Goal: Task Accomplishment & Management: Use online tool/utility

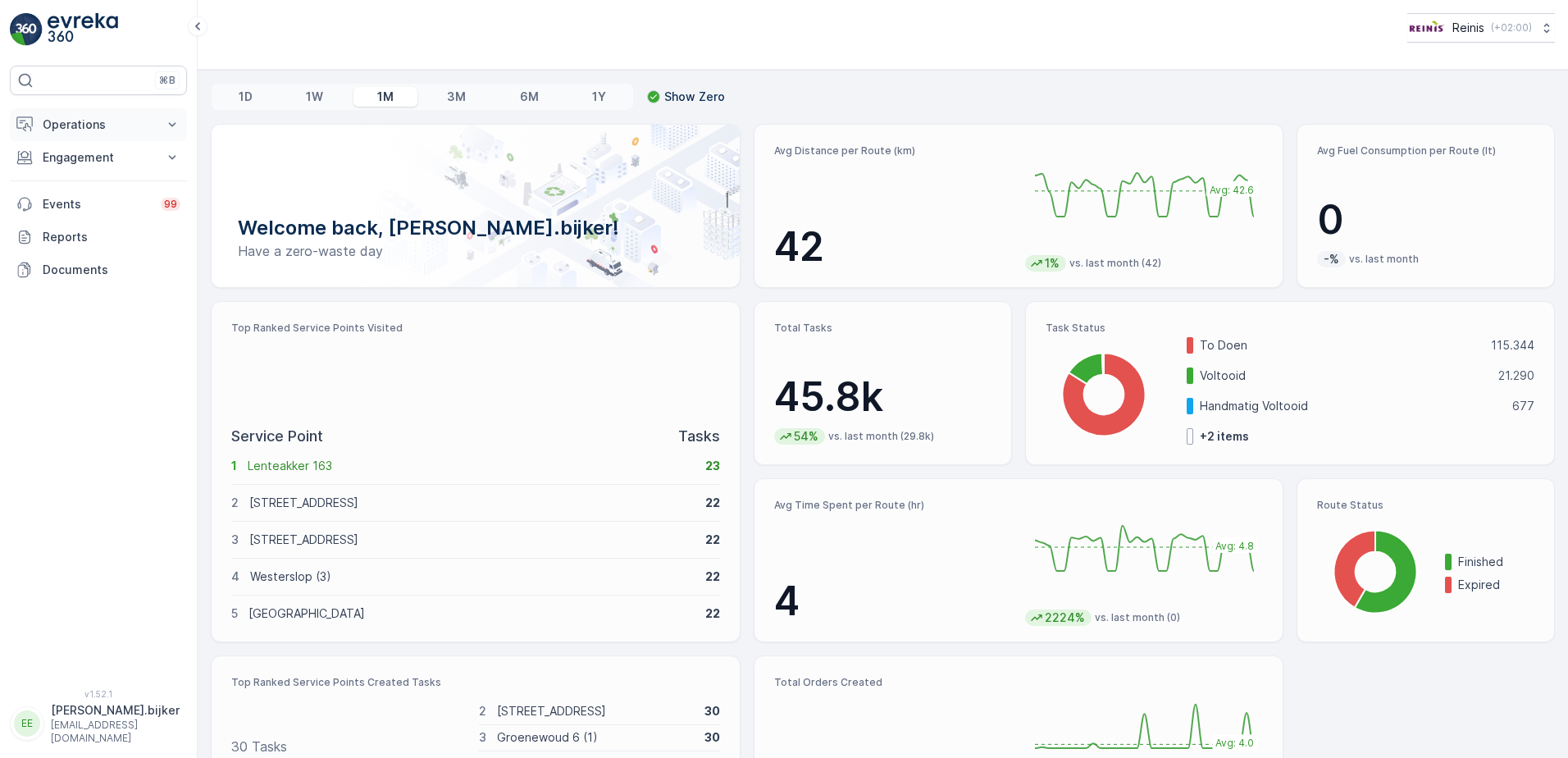
click at [62, 122] on p "Operations" at bounding box center [98, 124] width 112 height 16
click at [98, 195] on p "Routes & Tasks" at bounding box center [84, 199] width 84 height 16
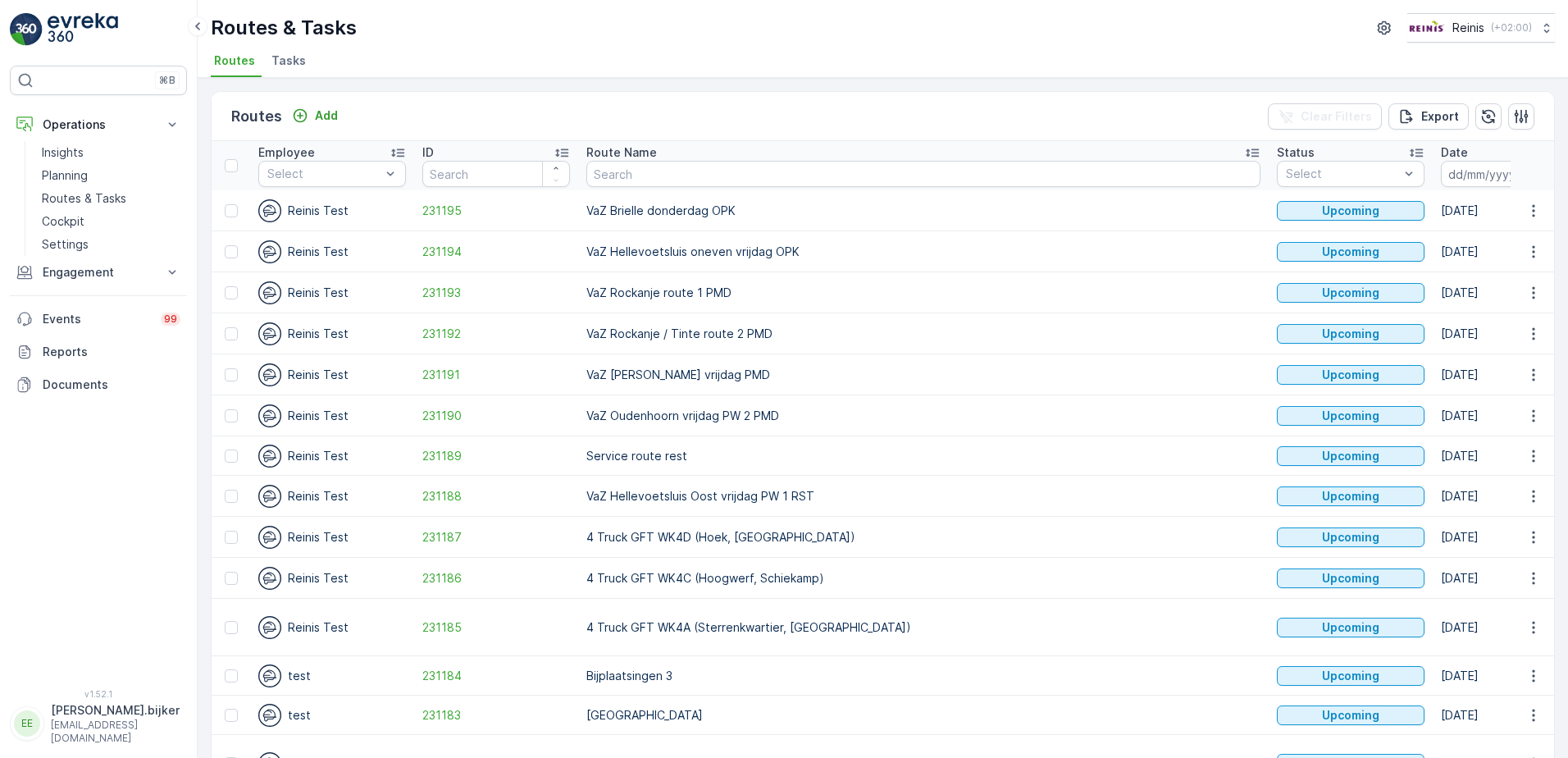
click at [1530, 171] on icon "button" at bounding box center [1538, 174] width 16 height 16
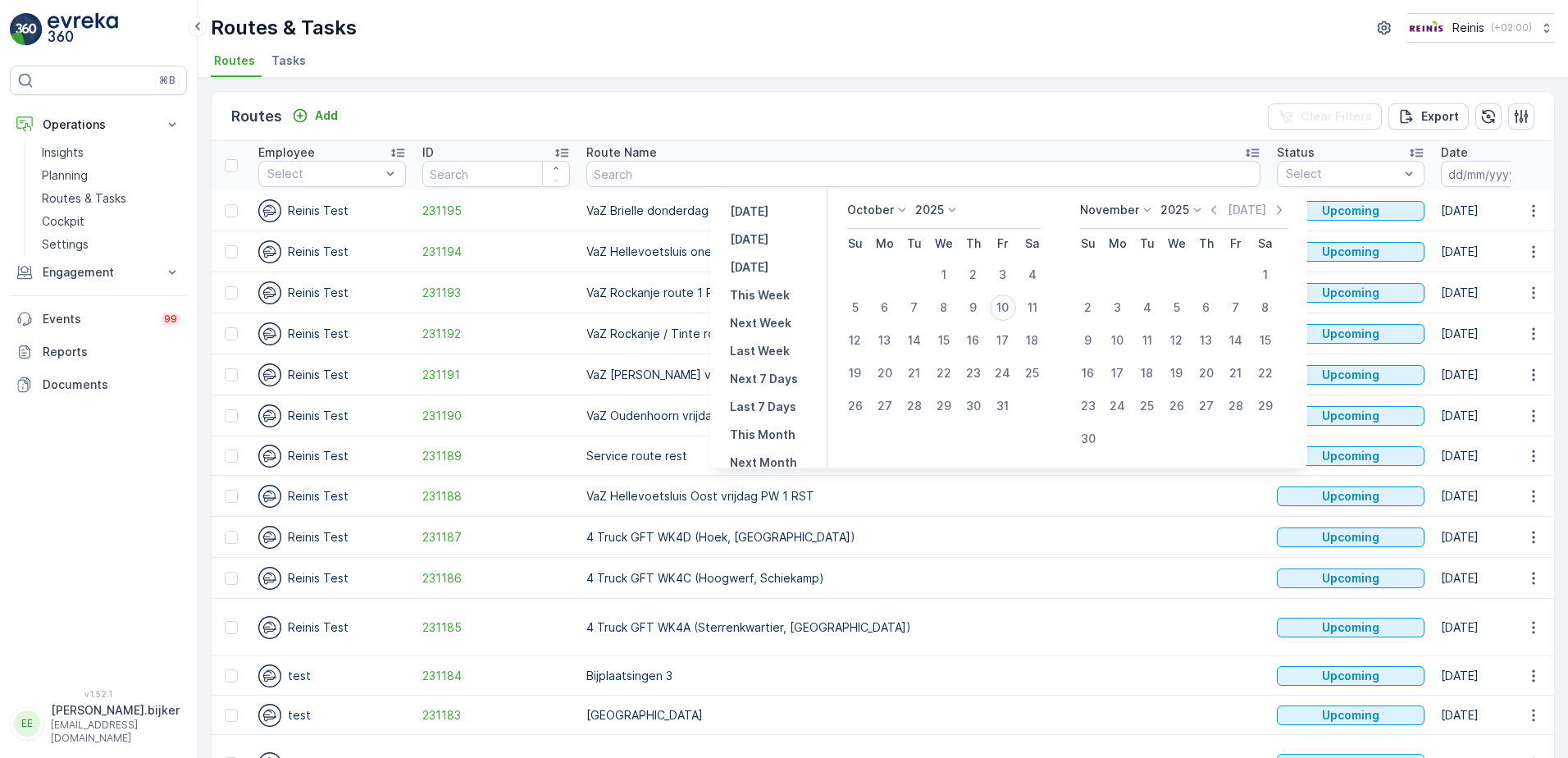
click at [1014, 307] on div "10" at bounding box center [1002, 307] width 26 height 26
type input "[DATE]"
click at [1014, 307] on div "10" at bounding box center [1002, 307] width 26 height 26
type input "[DATE]"
click at [1014, 307] on div "10" at bounding box center [1002, 307] width 26 height 26
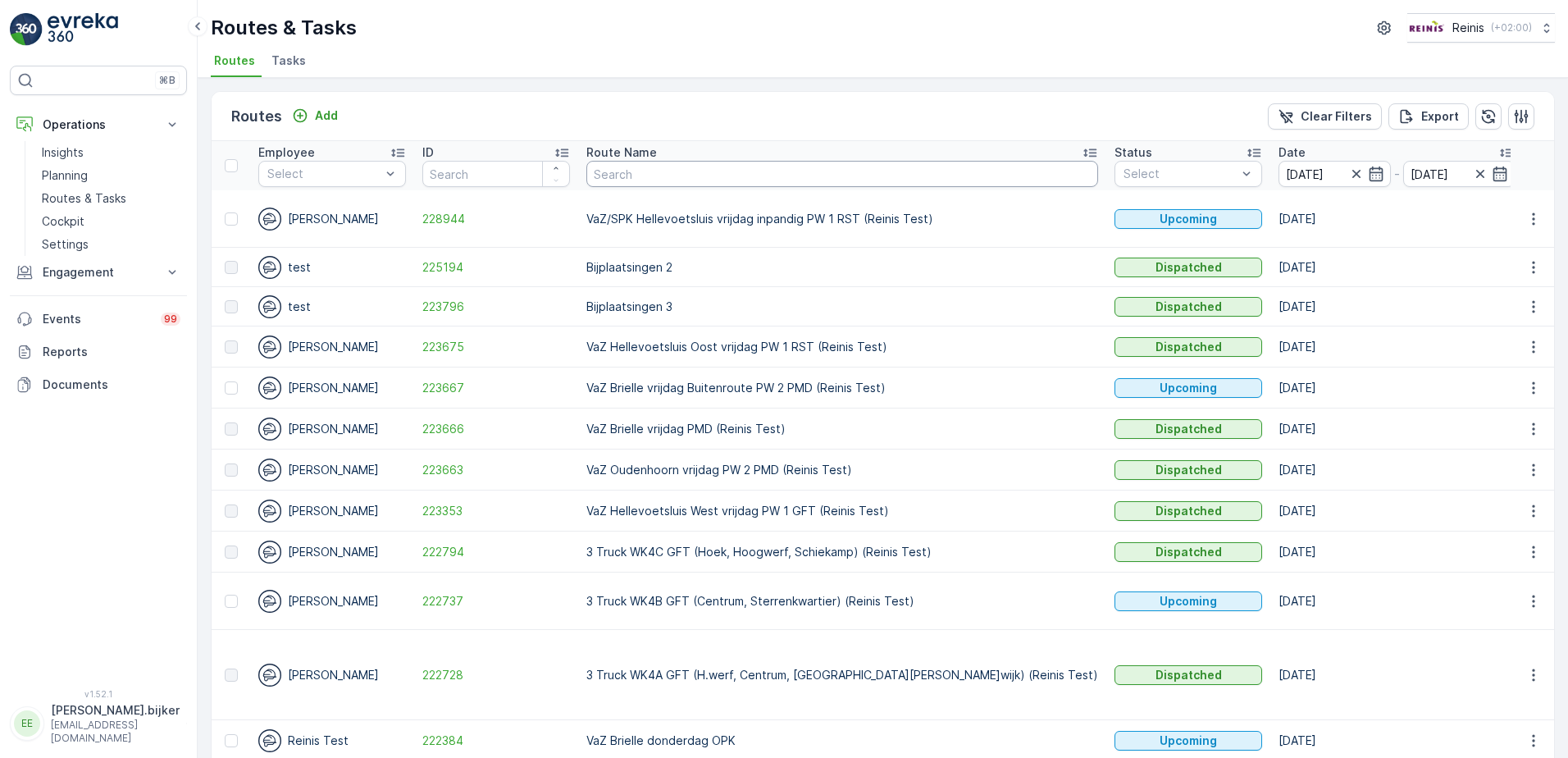
click at [677, 167] on input "text" at bounding box center [842, 174] width 512 height 26
type input "vaz"
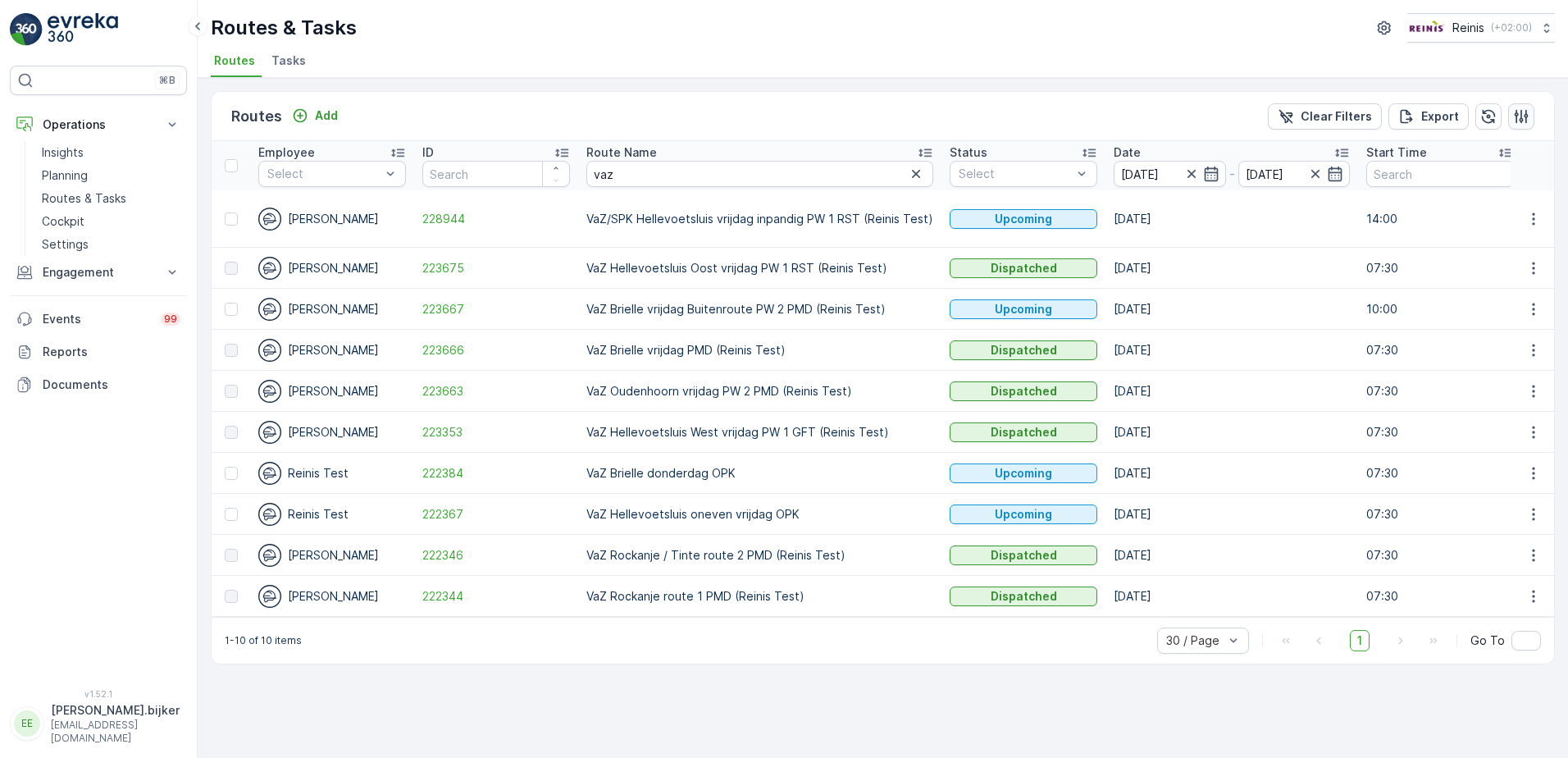
click at [1519, 117] on icon "button" at bounding box center [1521, 116] width 16 height 16
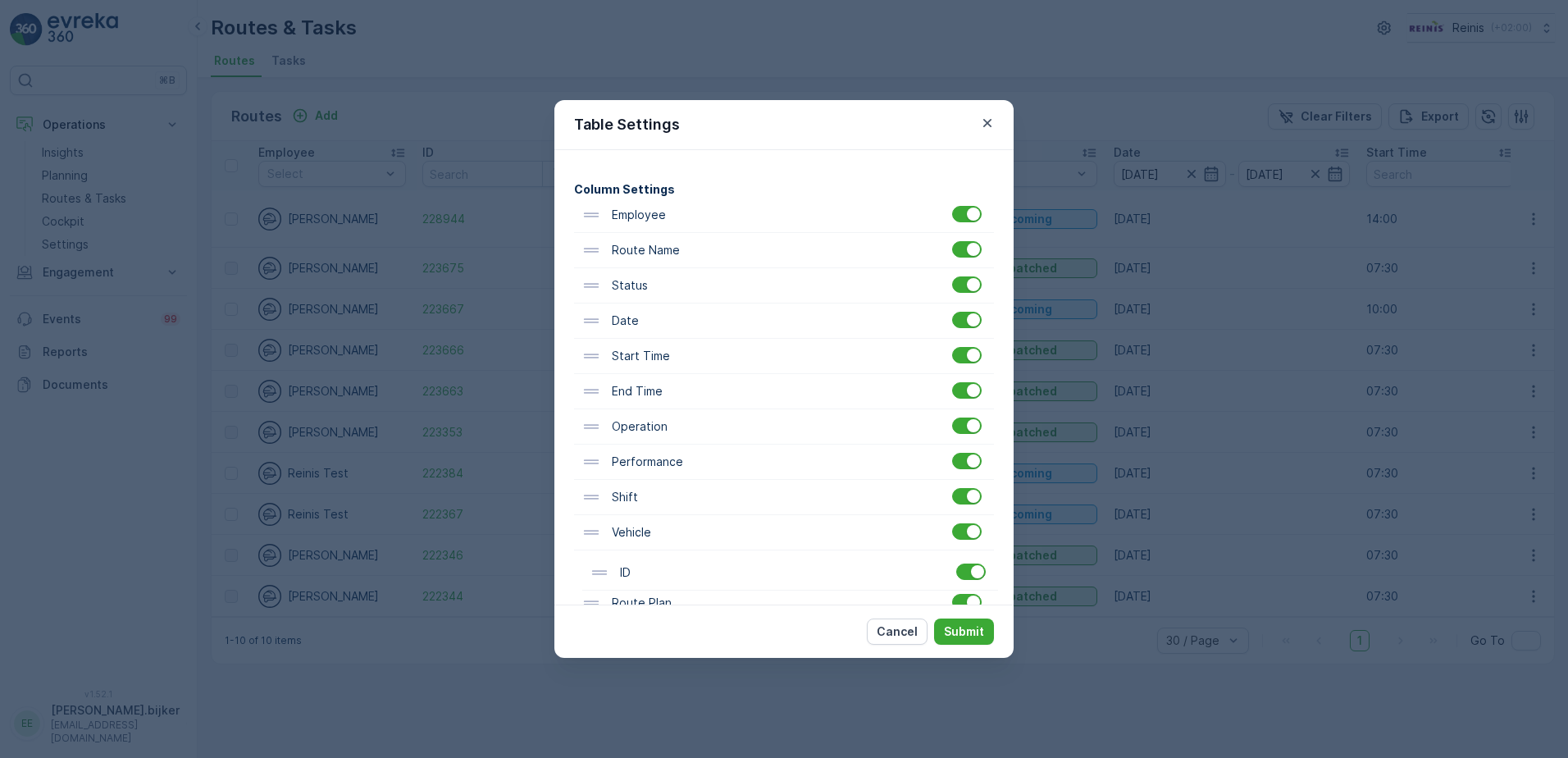
drag, startPoint x: 595, startPoint y: 339, endPoint x: 604, endPoint y: 592, distance: 253.2
click at [604, 592] on div "Employee ID Route Name Status Date Start Time End Time Operation Performance Sh…" at bounding box center [784, 532] width 420 height 670
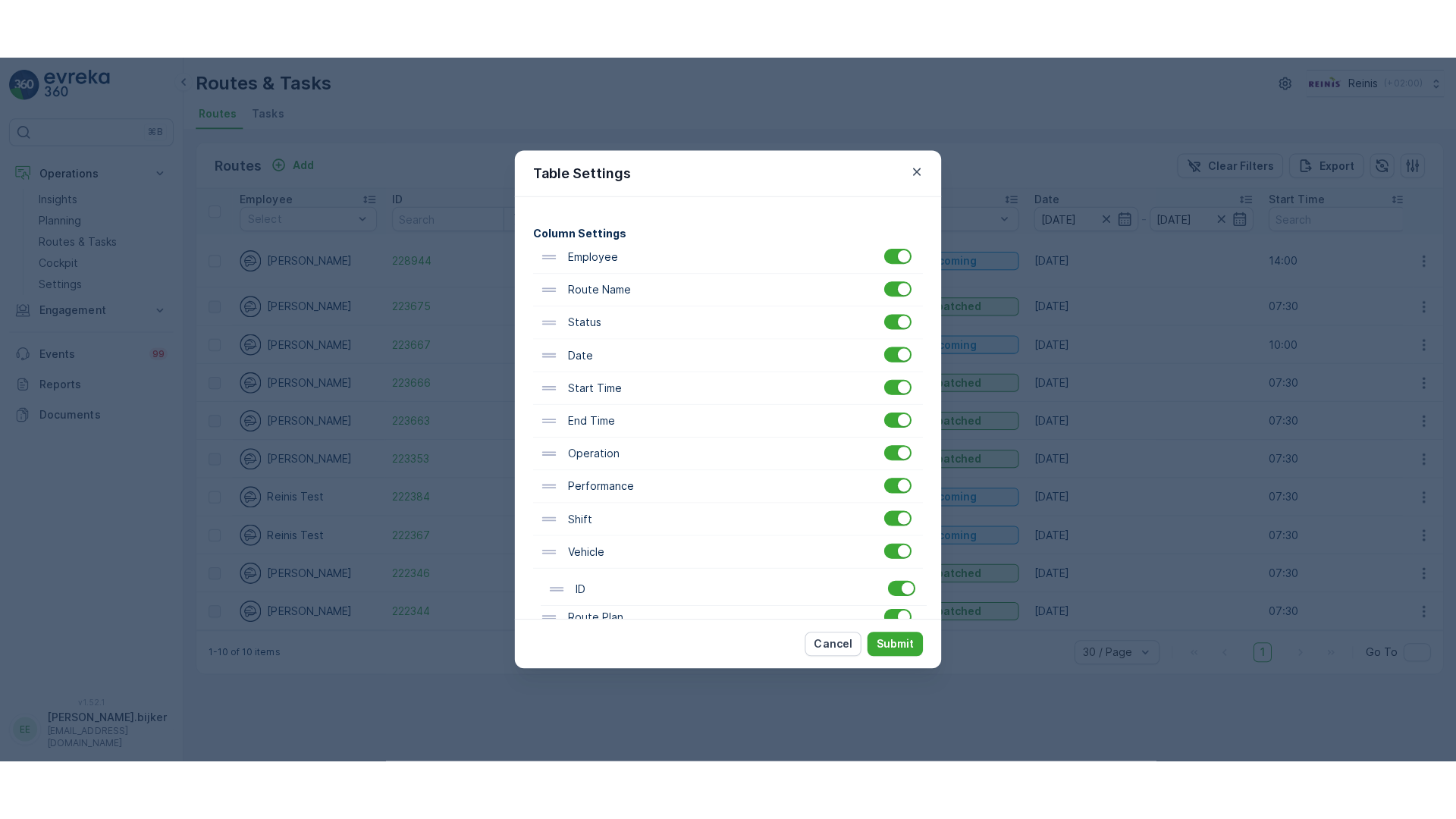
scroll to position [151, 0]
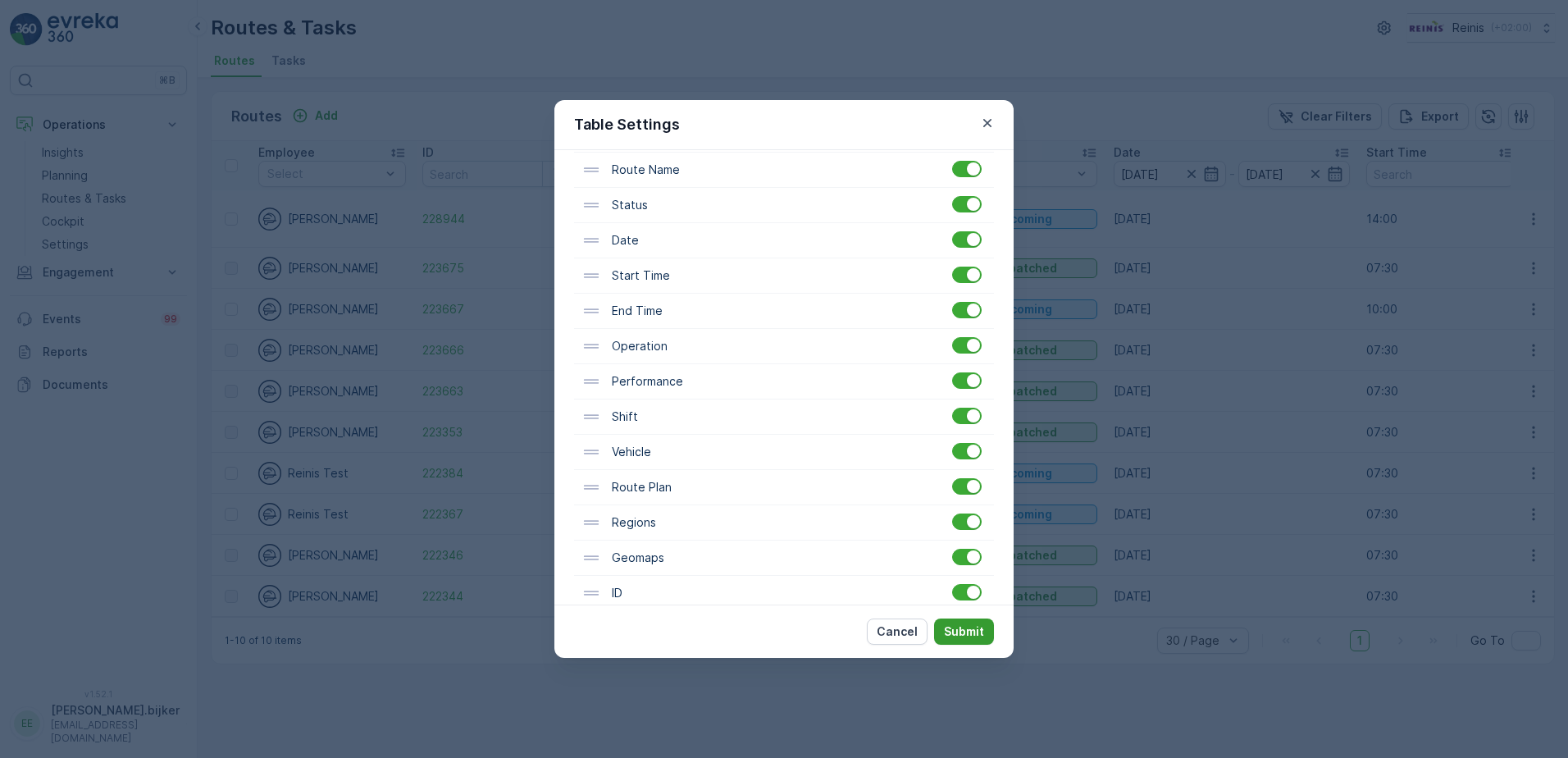
click at [993, 640] on button "Submit" at bounding box center [964, 631] width 60 height 26
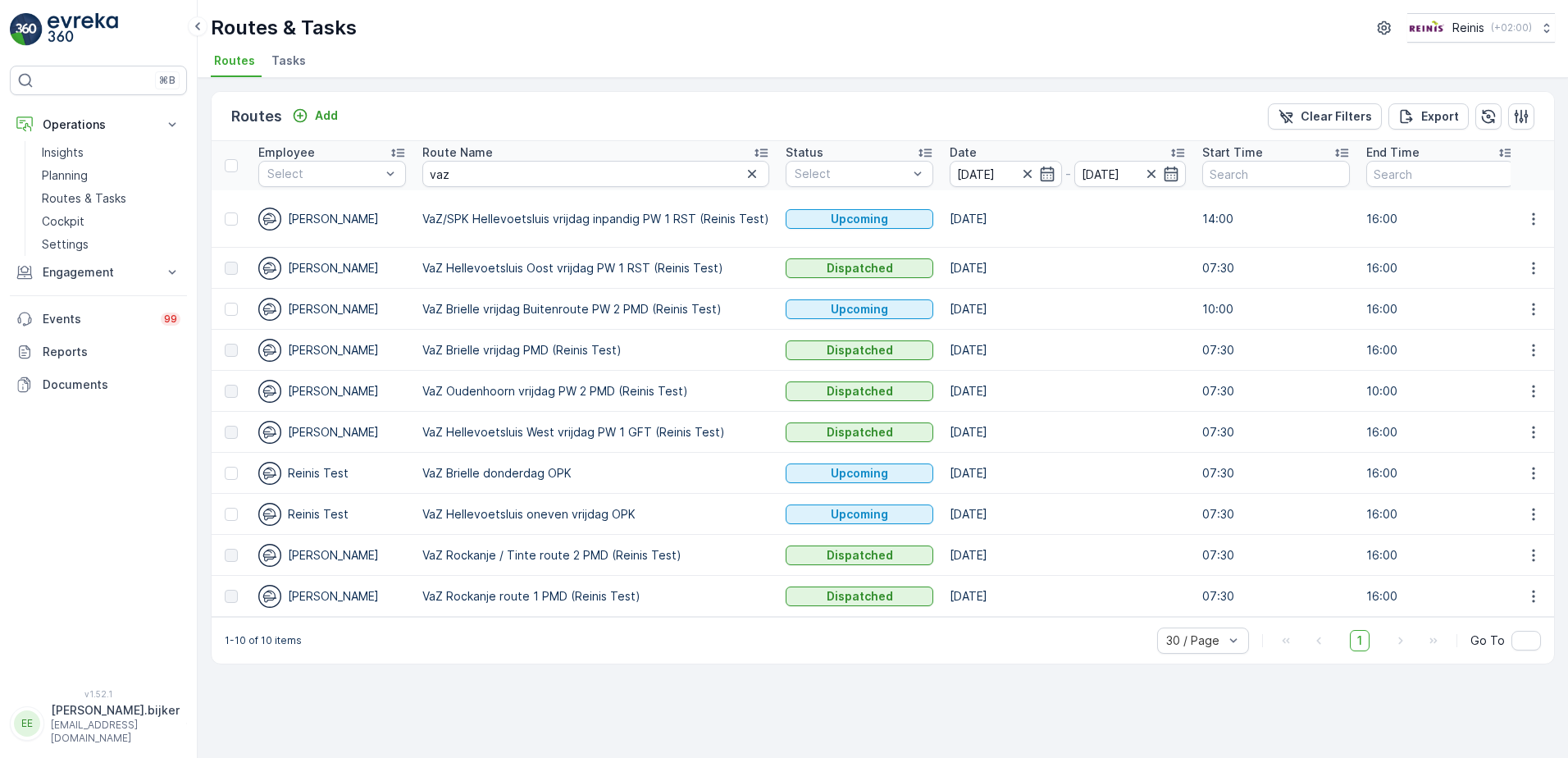
click at [739, 694] on div "Routes Add Clear Filters Export Employee Select Route Name vaz Status Select Da…" at bounding box center [883, 418] width 1371 height 680
drag, startPoint x: 418, startPoint y: 430, endPoint x: 739, endPoint y: 418, distance: 321.2
click at [739, 418] on td "VaZ Hellevoetsluis West vrijdag PW 1 GFT (Reinis Test)" at bounding box center [596, 432] width 363 height 41
drag, startPoint x: 431, startPoint y: 263, endPoint x: 727, endPoint y: 275, distance: 296.2
click at [727, 275] on p "VaZ Hellevoetsluis Oost vrijdag PW 1 RST (Reinis Test)" at bounding box center [596, 268] width 347 height 16
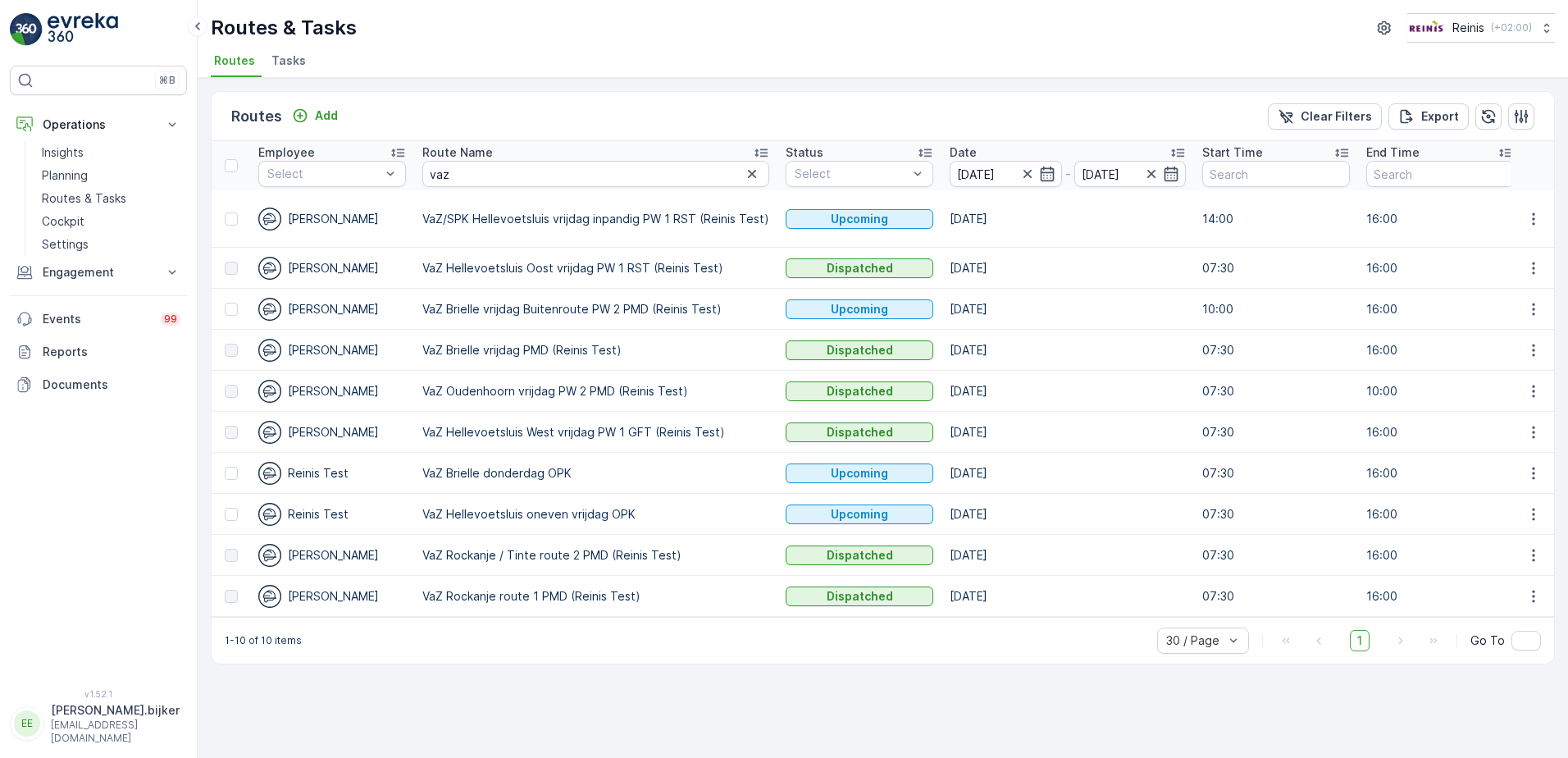
click at [638, 362] on td "VaZ Brielle vrijdag PMD (Reinis Test)" at bounding box center [596, 350] width 363 height 41
drag, startPoint x: 727, startPoint y: 264, endPoint x: 426, endPoint y: 268, distance: 301.0
click at [426, 268] on p "VaZ Hellevoetsluis Oost vrijdag PW 1 RST (Reinis Test)" at bounding box center [596, 268] width 347 height 16
click at [1538, 268] on icon "button" at bounding box center [1534, 268] width 16 height 16
click at [967, 45] on div "Routes & Tasks Reinis ( +02:00 ) Routes Tasks" at bounding box center [883, 38] width 1371 height 78
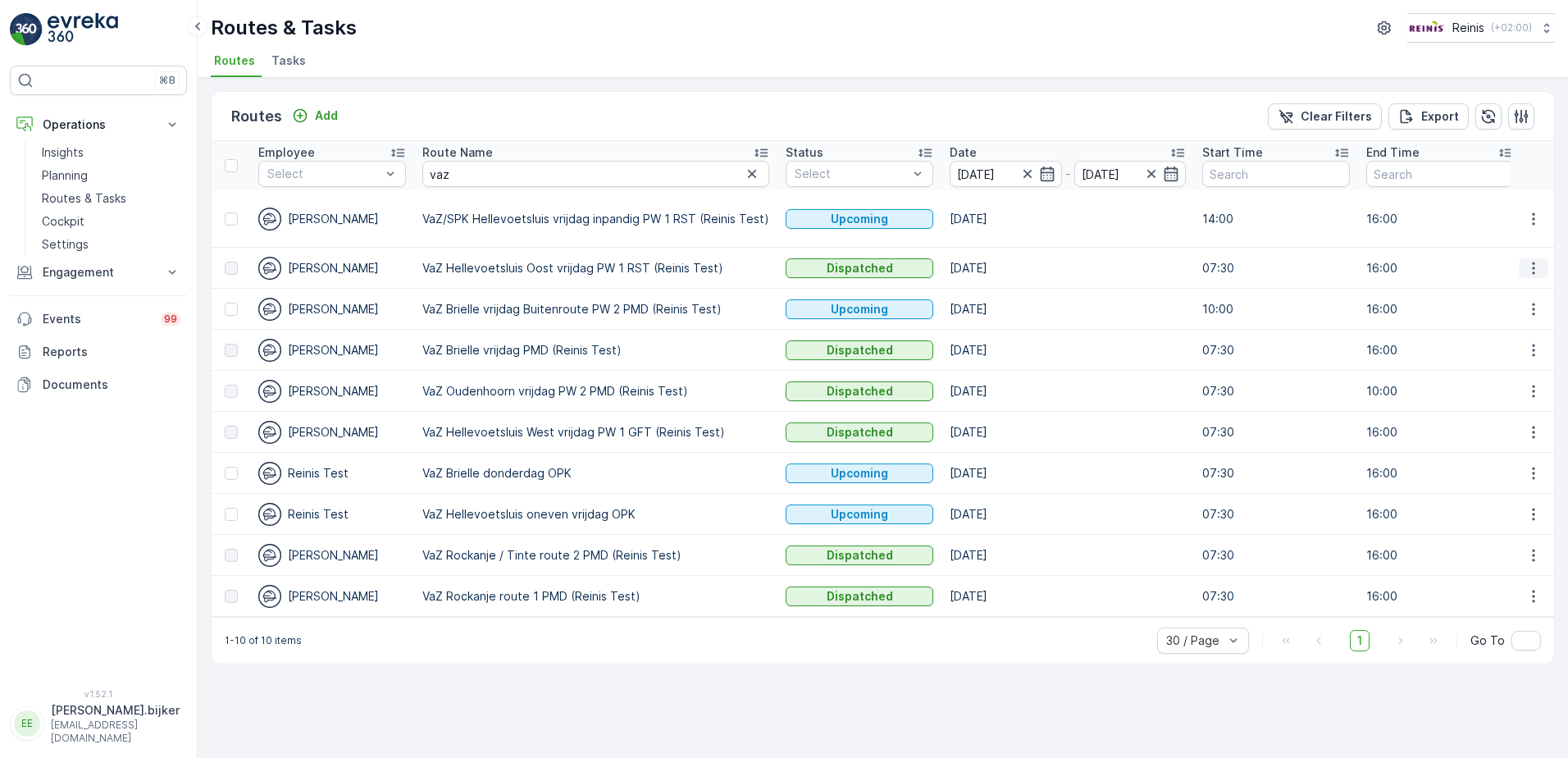
click at [1537, 277] on button "button" at bounding box center [1533, 268] width 30 height 20
click at [1524, 296] on span "See More Details" at bounding box center [1496, 293] width 95 height 16
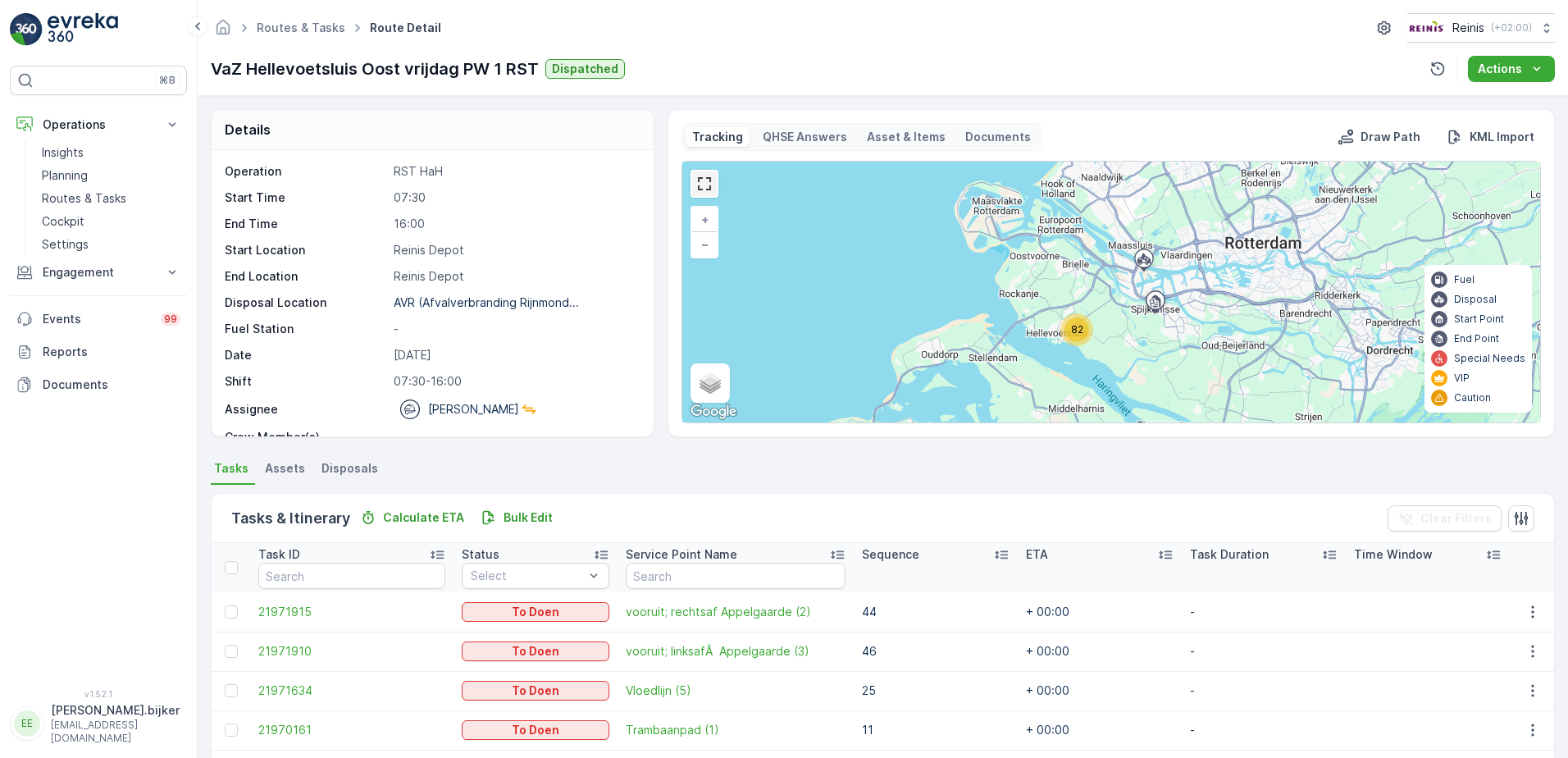
click at [697, 180] on link at bounding box center [704, 183] width 24 height 24
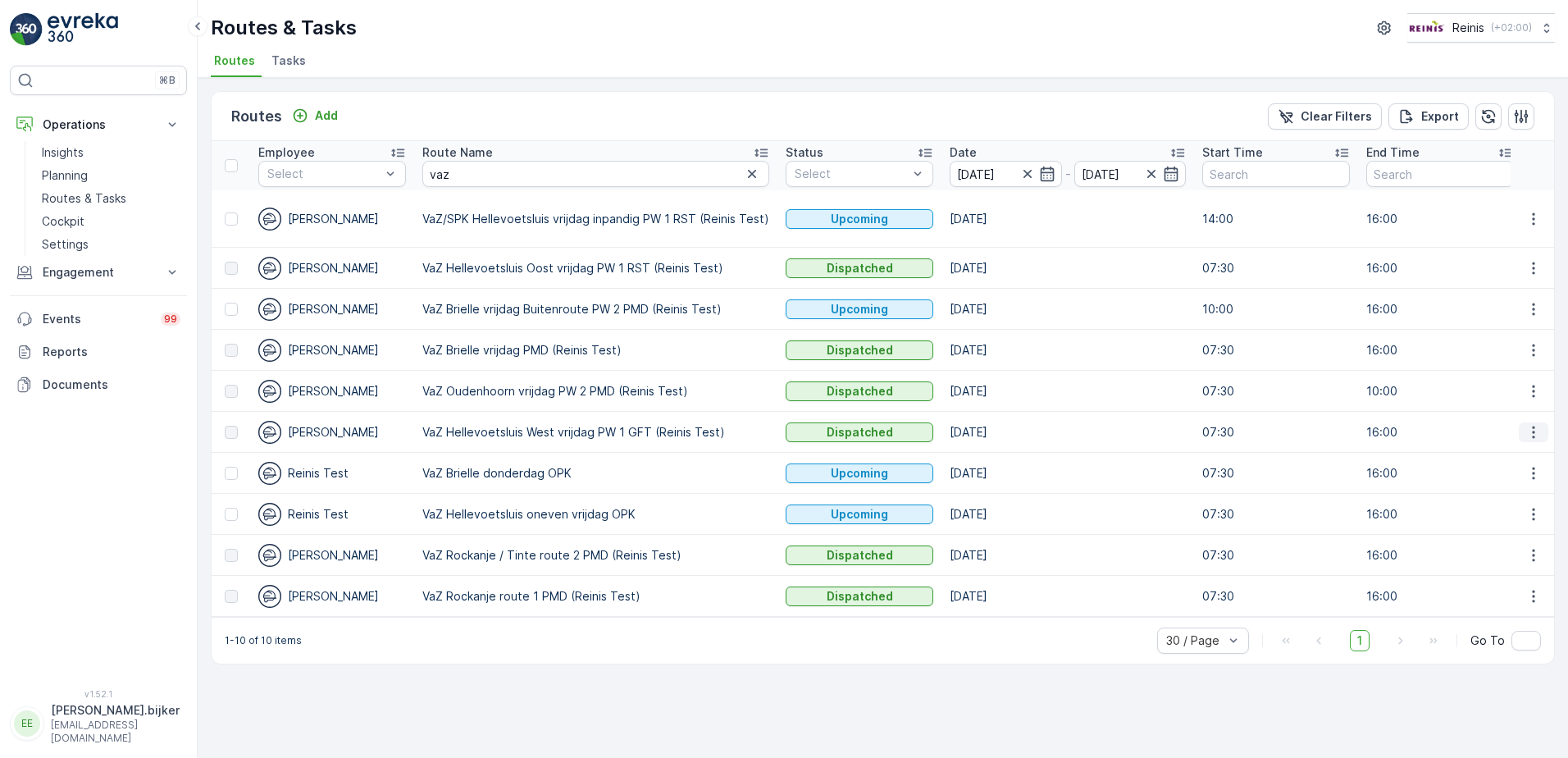
click at [1530, 428] on icon "button" at bounding box center [1534, 432] width 16 height 16
click at [1523, 452] on span "See More Details" at bounding box center [1496, 456] width 95 height 16
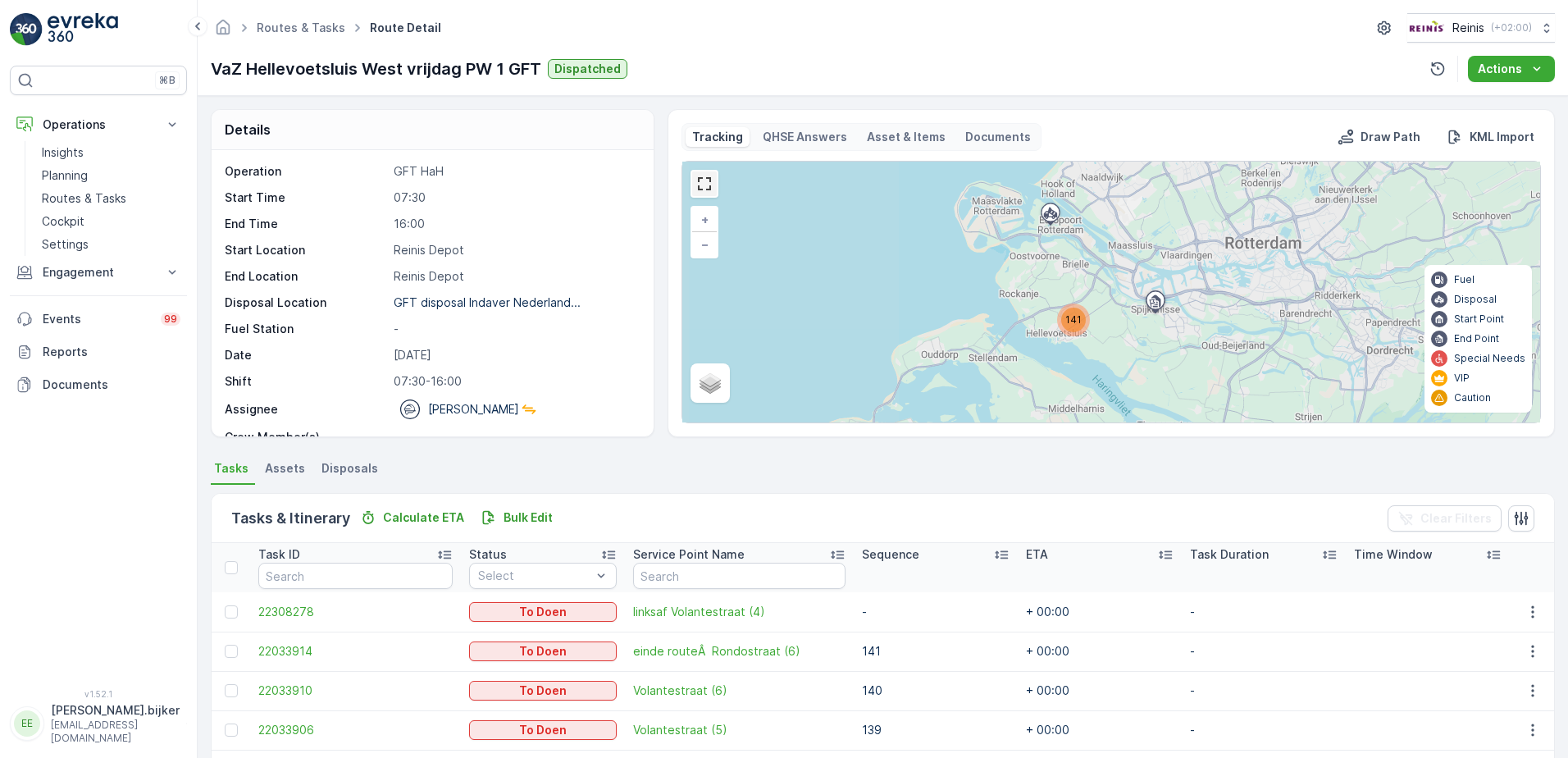
click at [708, 189] on link at bounding box center [704, 183] width 24 height 24
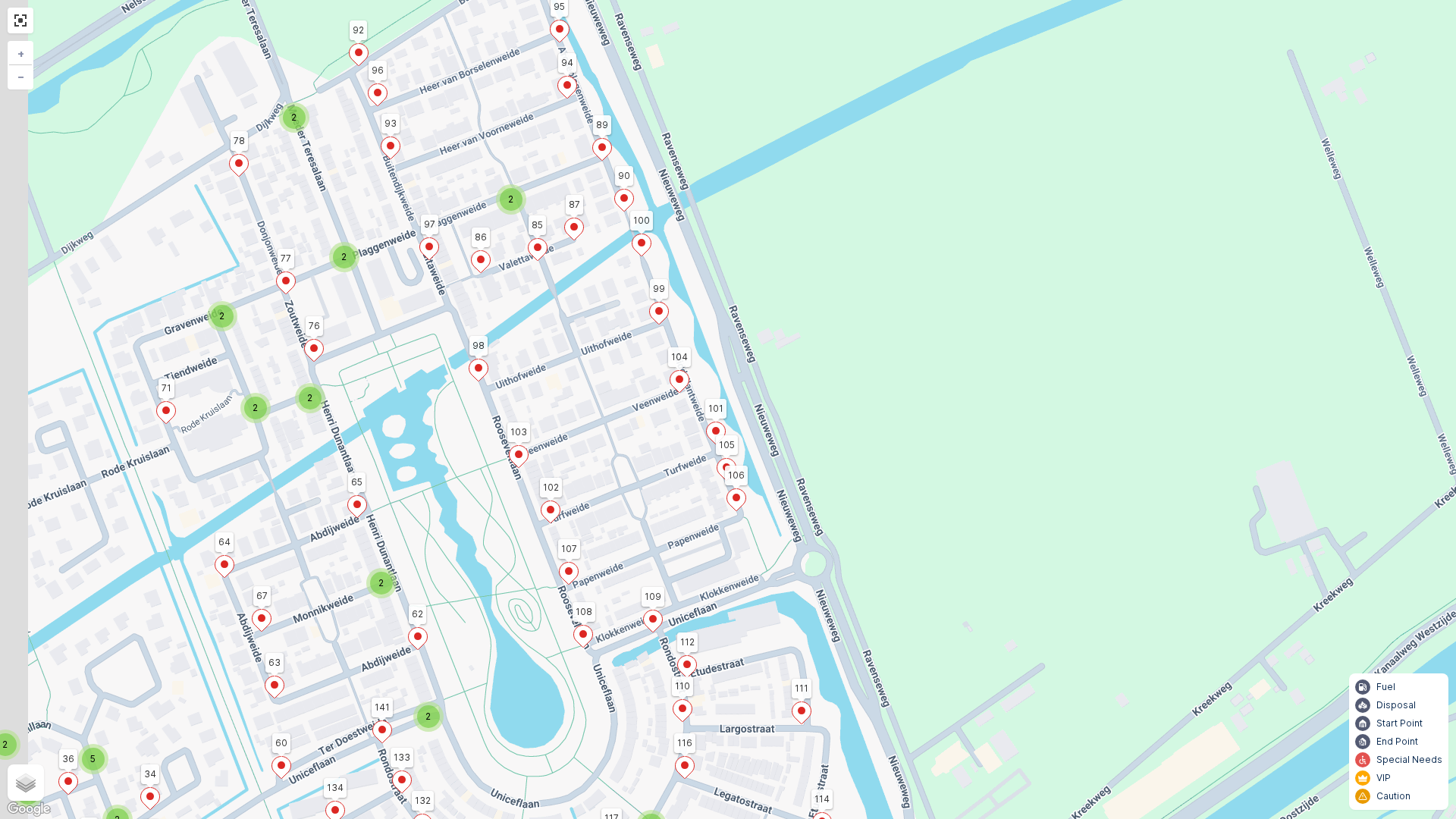
drag, startPoint x: 787, startPoint y: 326, endPoint x: 827, endPoint y: 261, distance: 76.3
click at [821, 259] on div "2 2 2 2 2 2 2 2 2 2 2 2 2 2 5 2 2 2 2 2 2 2 3 91 81 64 98 1 2 99 100 104 101 10…" at bounding box center [728, 410] width 1456 height 819
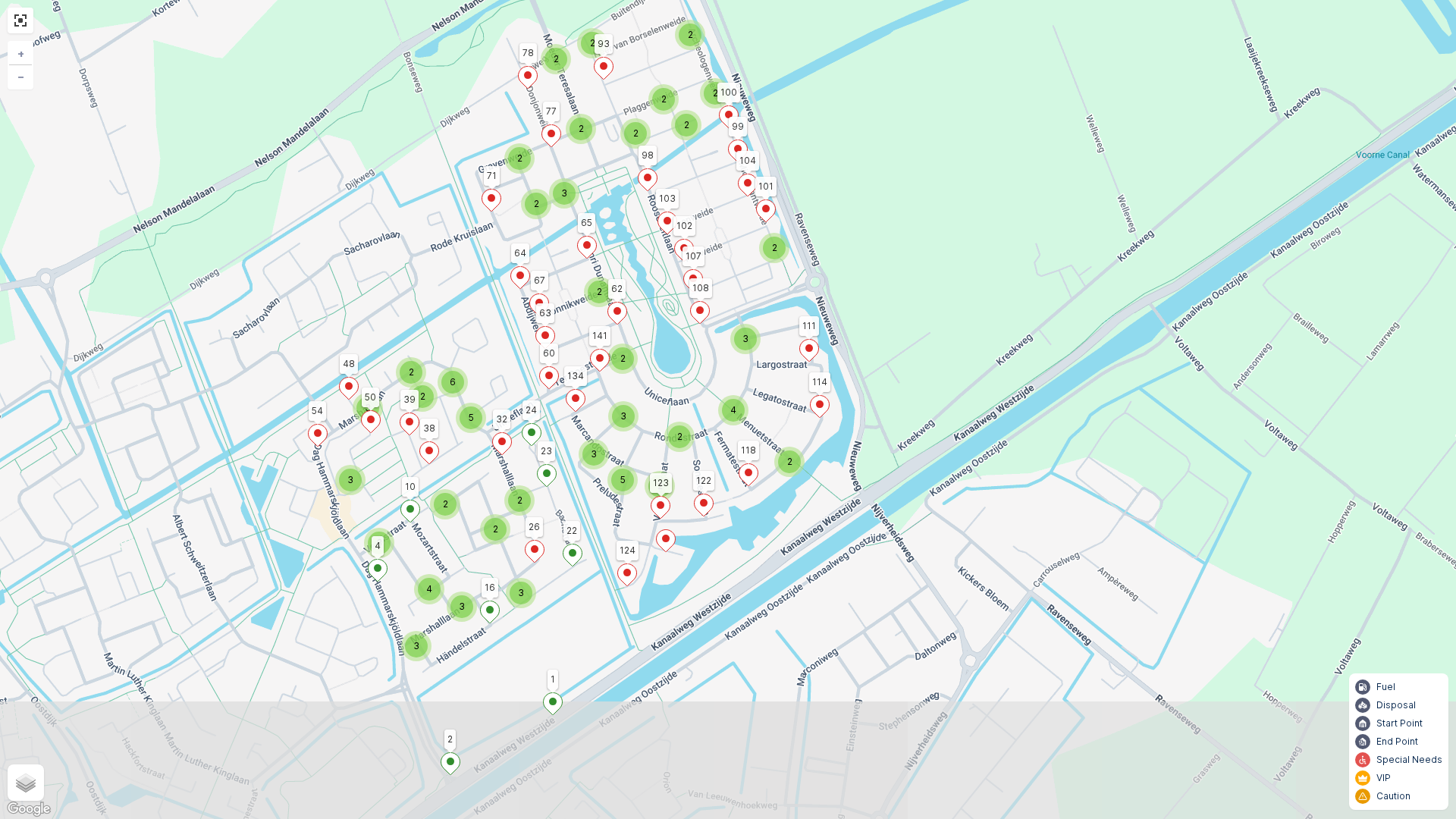
drag, startPoint x: 865, startPoint y: 540, endPoint x: 852, endPoint y: 400, distance: 140.6
click at [855, 400] on div "2 2 2 2 2 2 2 2 2 2 2 3 2 2 4 3 3 2 5 3 2 2 2 6 5 3 2 3 2 2 2 3 3 3 3 4 91 81 6…" at bounding box center [728, 410] width 1456 height 819
